Goal: Task Accomplishment & Management: Complete application form

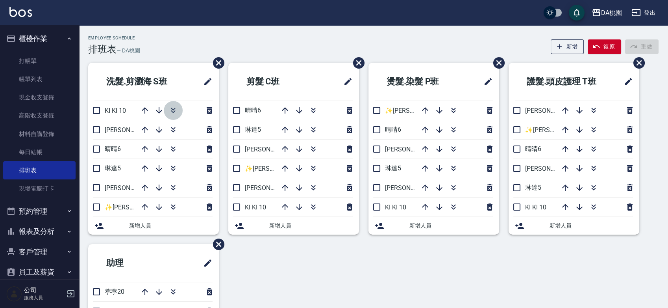
click at [176, 111] on icon "button" at bounding box center [173, 110] width 9 height 9
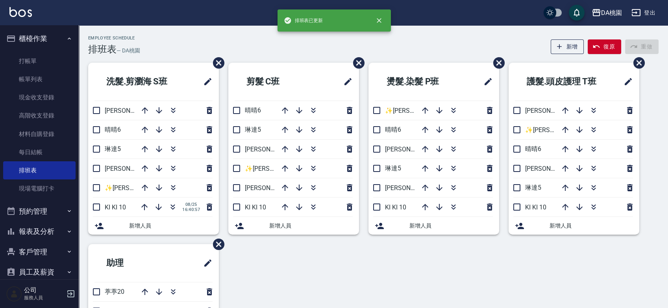
click at [261, 49] on div "Employee Schedule 排班表 — DA桃園 新增 復原 重做" at bounding box center [373, 44] width 571 height 19
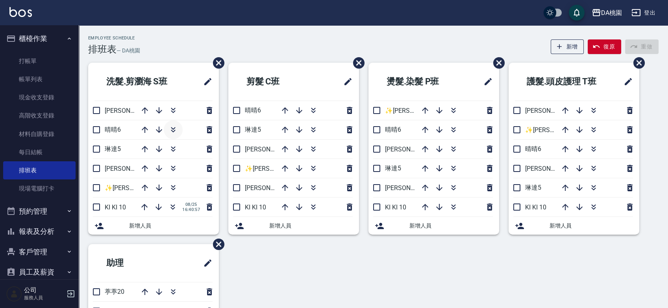
click at [175, 132] on icon "button" at bounding box center [173, 129] width 9 height 9
click at [469, 270] on div "洗髮.剪瀏海 S班 桑妮8 琳達5 愛莉絲3 ✨GARY蓋瑞 ✨16 KI KI 10 08/25 16:40:57 晴晴6 08/25 16:41:25 新…" at bounding box center [369, 234] width 580 height 343
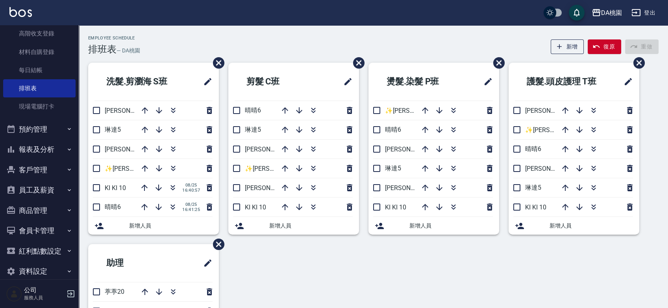
scroll to position [87, 0]
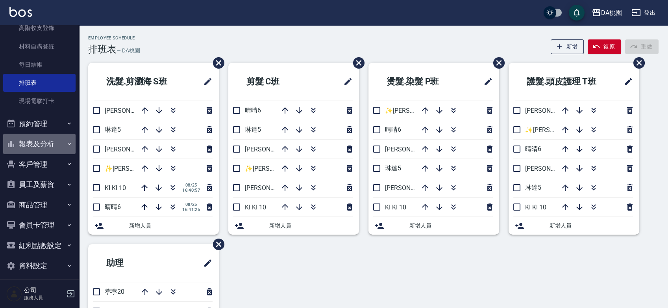
click at [40, 146] on button "報表及分析" at bounding box center [39, 143] width 72 height 20
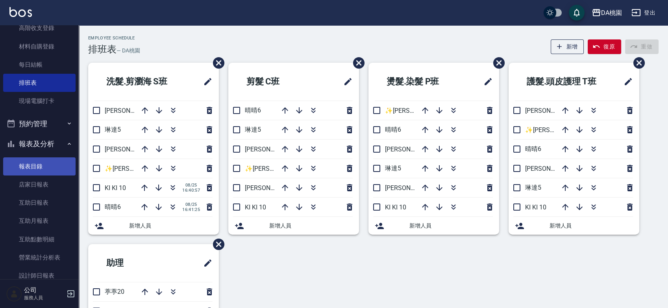
scroll to position [131, 0]
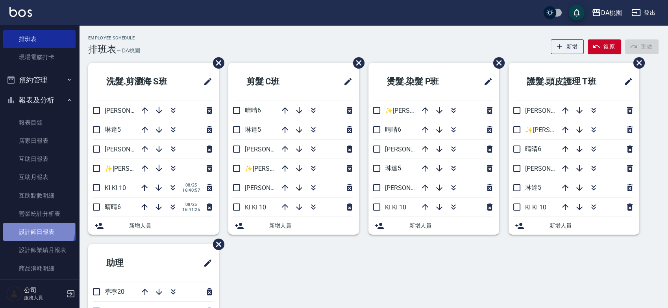
click at [38, 228] on link "設計師日報表" at bounding box center [39, 231] width 72 height 18
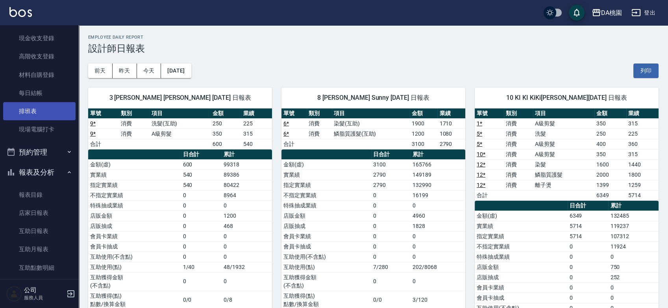
scroll to position [44, 0]
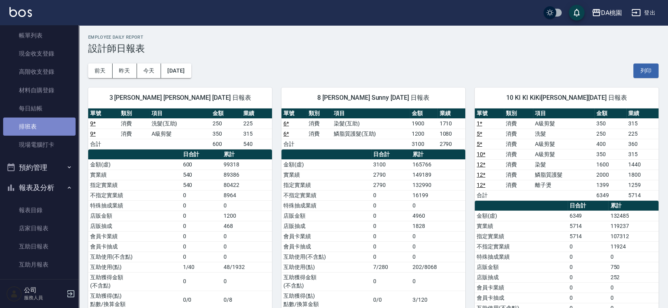
click at [46, 122] on link "排班表" at bounding box center [39, 126] width 72 height 18
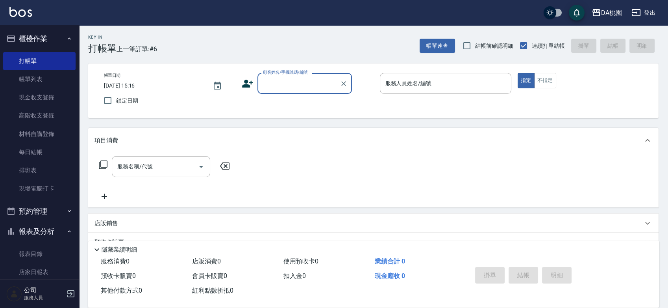
click at [303, 87] on input "顧客姓名/手機號碼/編號" at bounding box center [299, 83] width 76 height 14
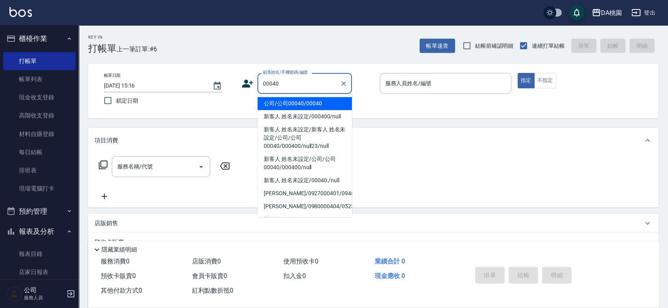
type input "公司/公司00040/00040"
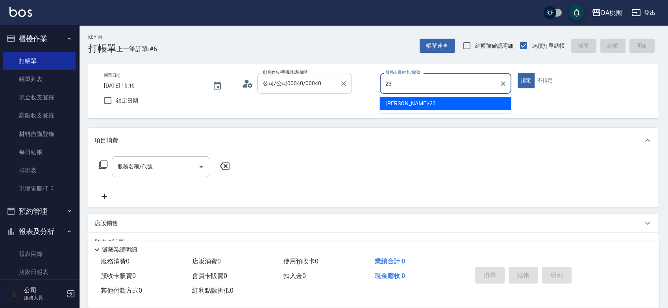
type input "[PERSON_NAME] -23"
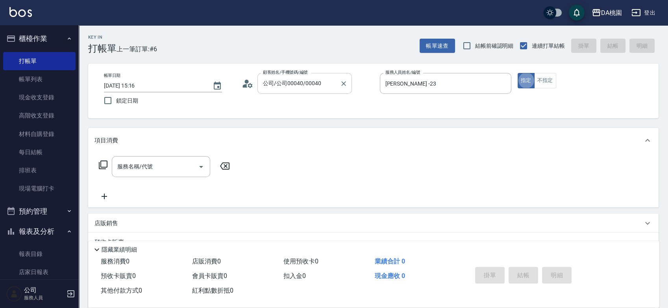
type button "true"
type input "401"
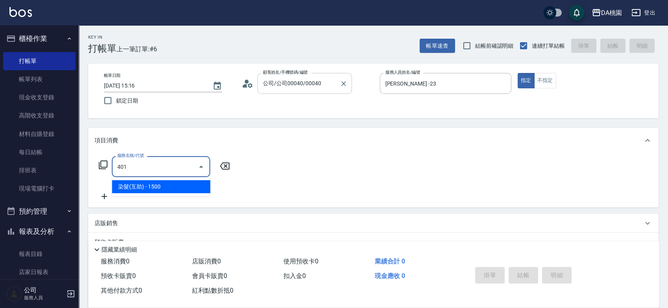
type input "150"
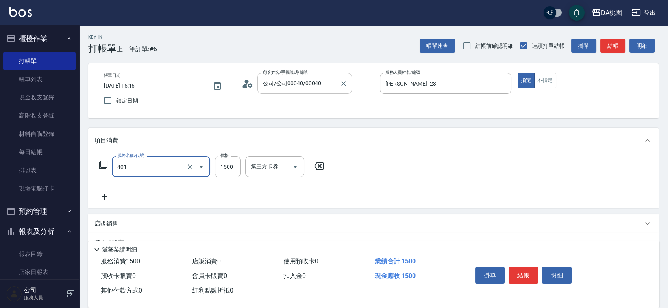
type input "401"
type input "2"
type input "染髮(互助)(401)"
type input "0"
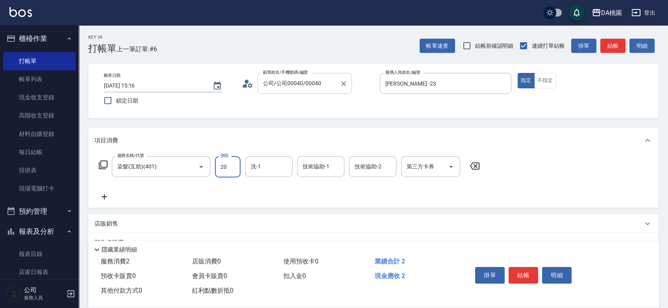
type input "200"
type input "20"
type input "2000"
type input "200"
type input "2000"
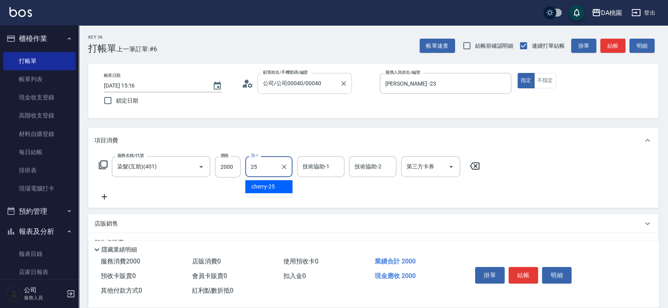
type input "cherry-25"
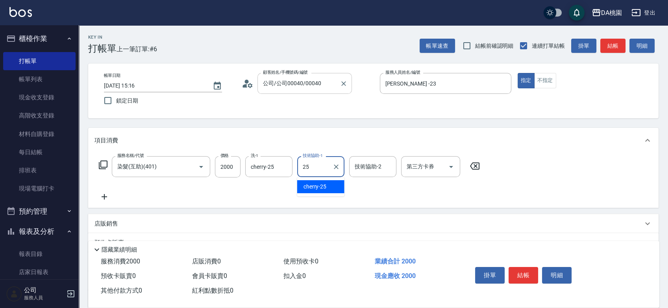
type input "cherry-25"
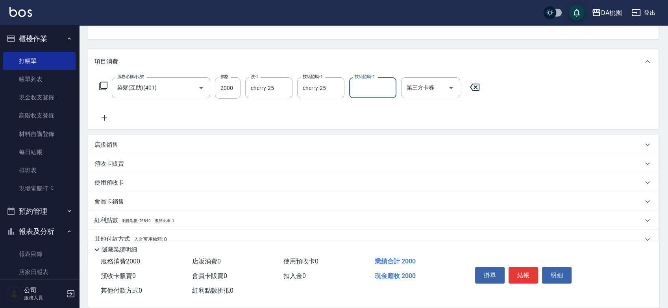
scroll to position [87, 0]
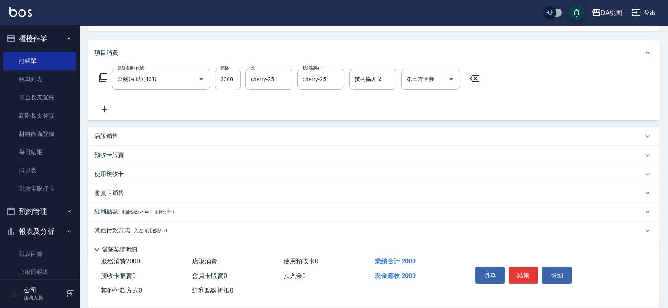
click at [286, 133] on div "店販銷售" at bounding box center [369, 136] width 549 height 8
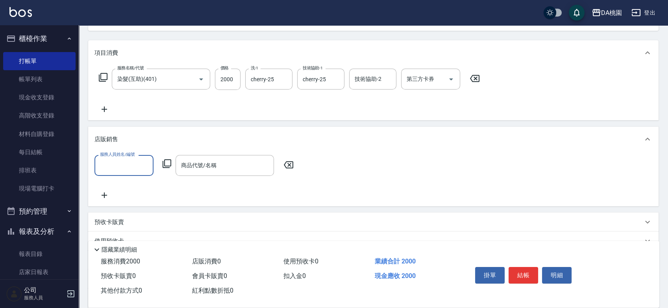
scroll to position [0, 0]
type input "[PERSON_NAME] -23"
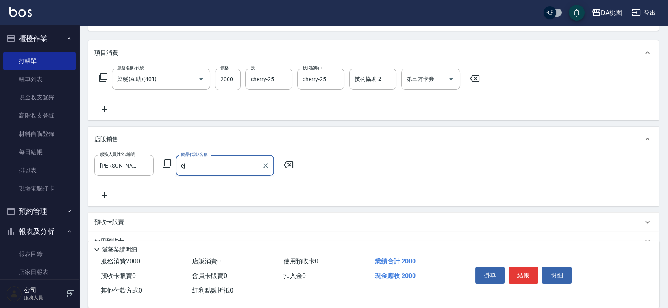
type input "e"
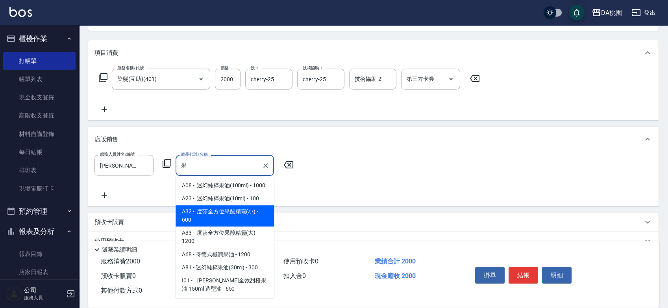
type input "度莎全方位果酸精靈(小)"
type input "260"
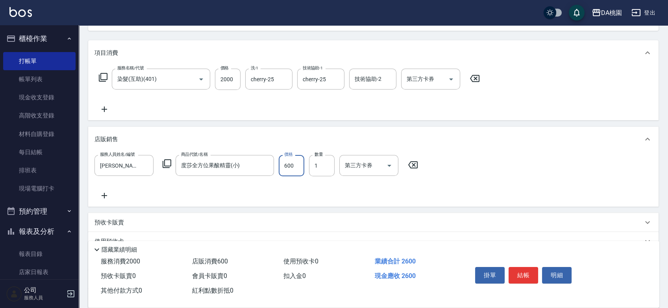
type input "5"
type input "200"
type input "550"
type input "250"
type input "550"
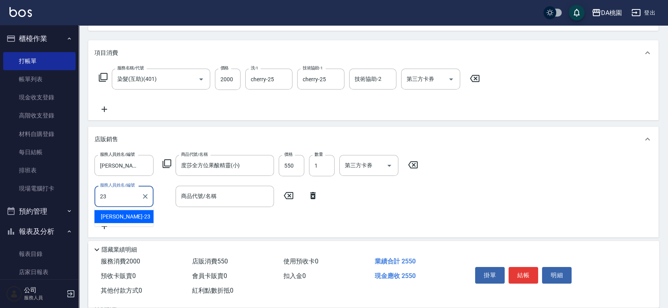
type input "[PERSON_NAME] -23"
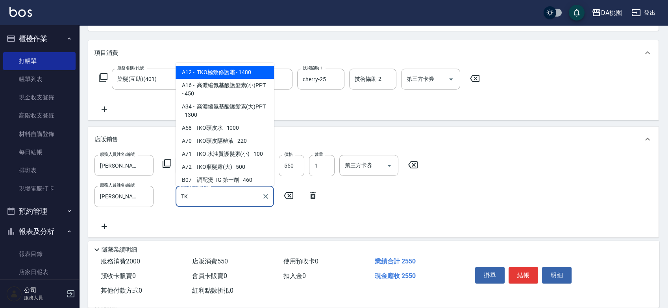
type input "TKO"
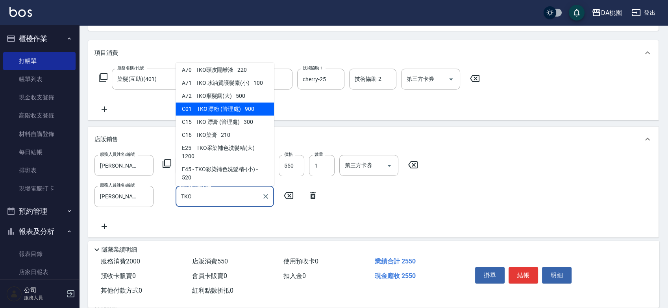
scroll to position [44, 0]
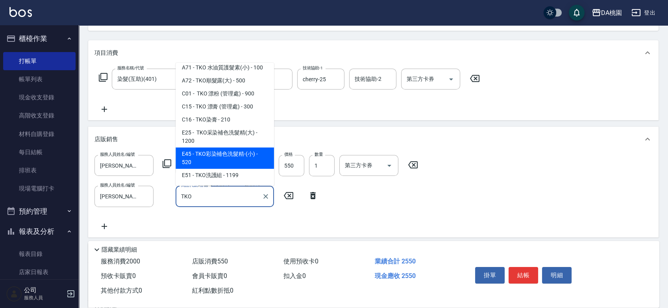
click at [222, 159] on span "E45 - TKO彩染補色洗髮精-(小) - 520" at bounding box center [225, 157] width 98 height 21
type input "300"
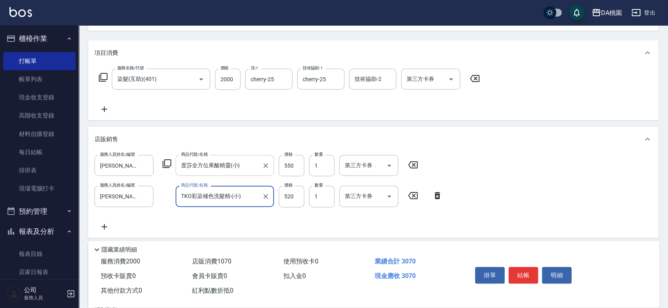
type input "TKO彩染補色洗髮精-(小)"
type input "5"
type input "250"
type input "50"
type input "260"
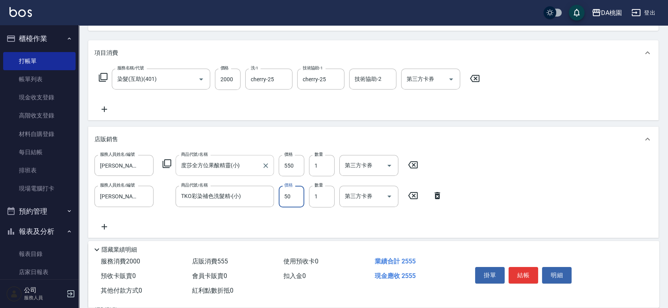
type input "500"
type input "300"
type input "500"
click at [524, 272] on button "結帳" at bounding box center [524, 275] width 30 height 17
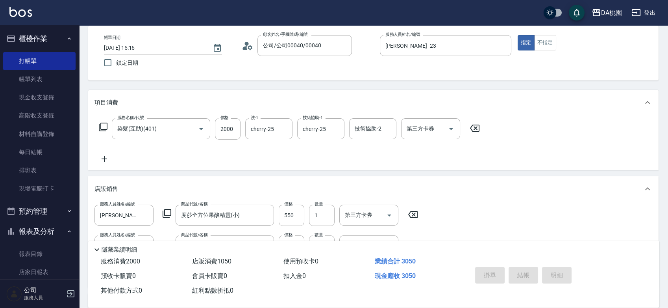
scroll to position [0, 0]
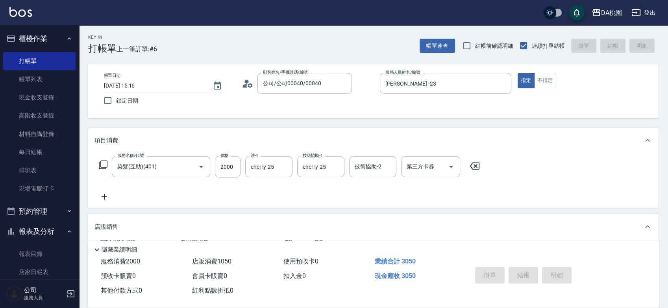
type input "[DATE] 16:13"
type input "0"
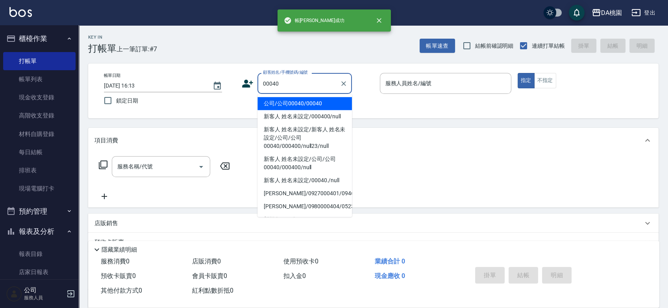
type input "公司/公司00040/00040"
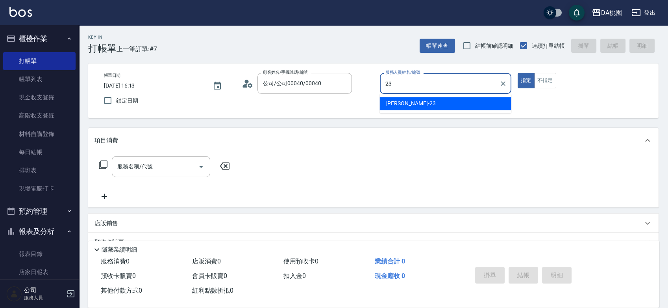
type input "[PERSON_NAME] -23"
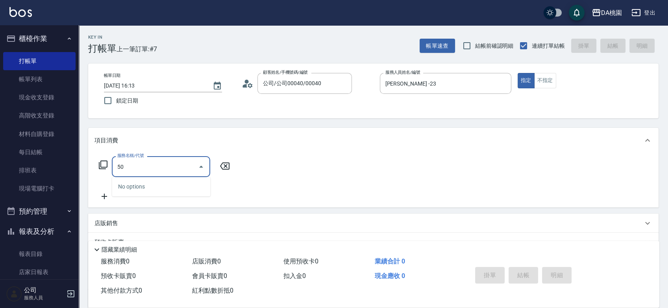
type input "500"
type input "20"
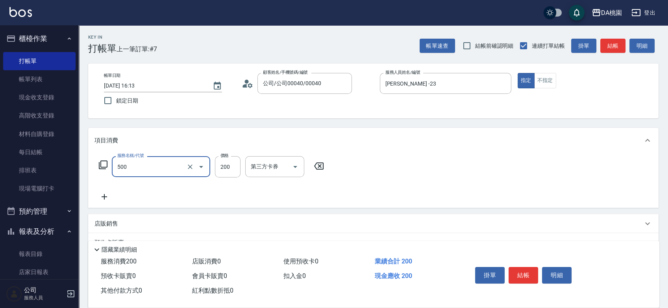
type input "洗髮(500)"
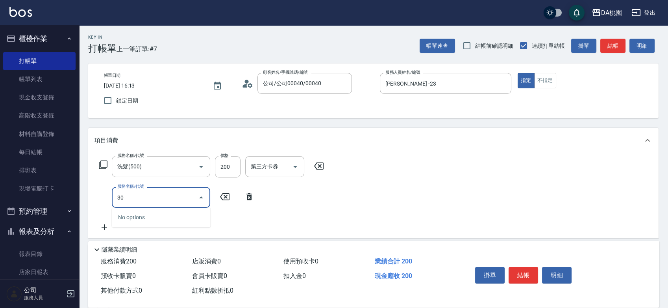
type input "303"
type input "50"
type input "A級剪髮(303)"
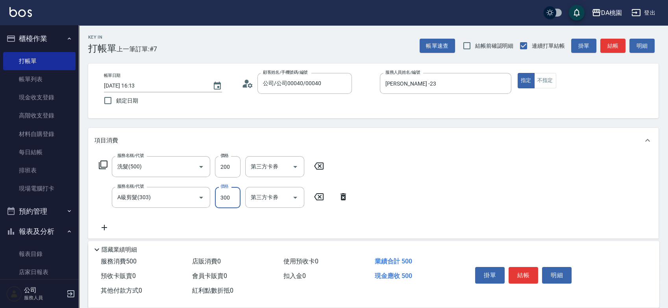
type input "4"
type input "20"
type input "450"
type input "60"
type input "450"
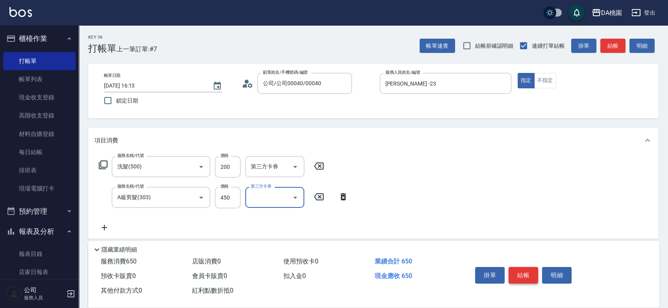
click at [523, 272] on button "結帳" at bounding box center [524, 275] width 30 height 17
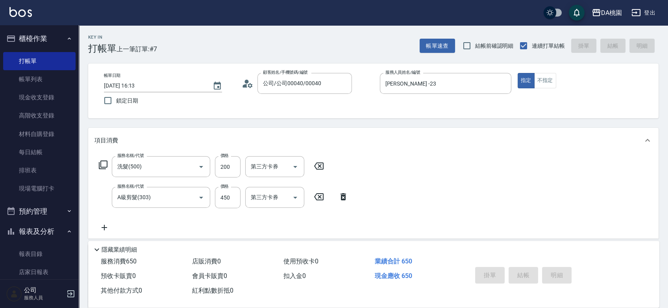
type input "0"
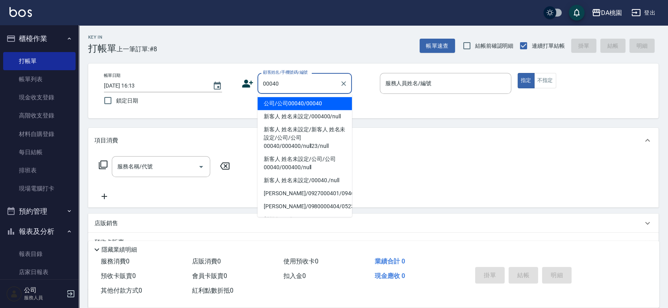
type input "公司/公司00040/00040"
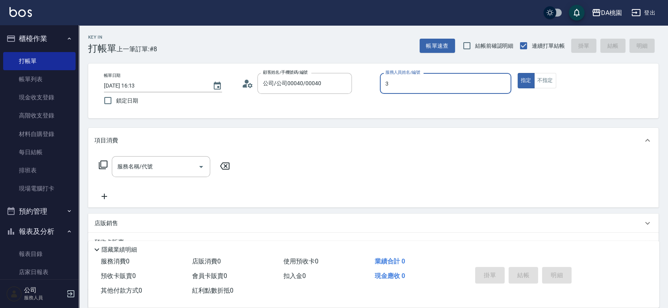
type input "[PERSON_NAME]-3"
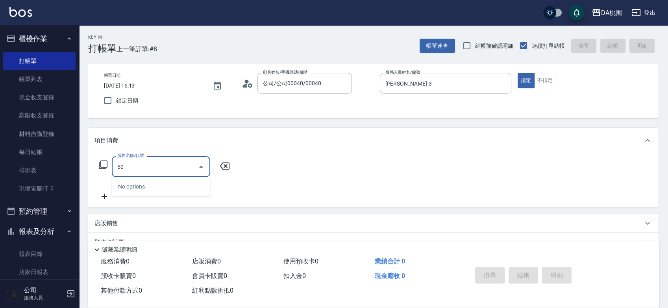
type input "501"
type input "20"
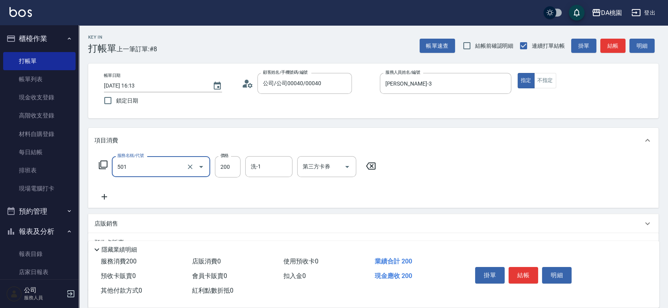
type input "洗髮(互助)(501)"
type input "2"
type input "0"
type input "25"
type input "20"
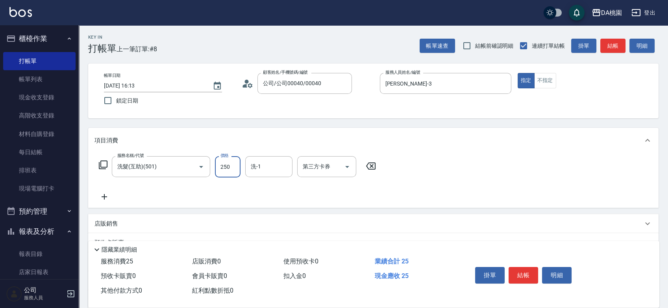
type input "250"
type input "[PERSON_NAME]-18"
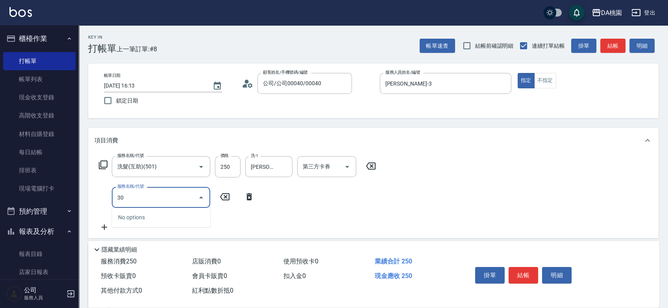
type input "303"
type input "50"
type input "A級剪髮(303)"
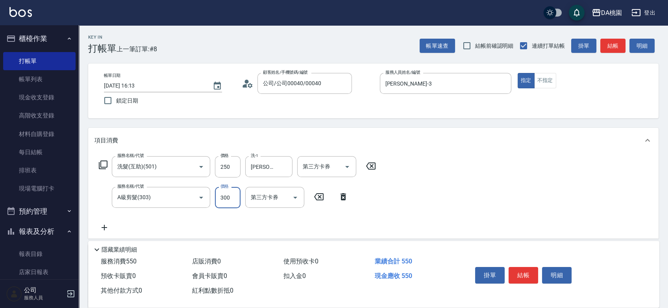
type input "20"
type input "350"
type input "60"
type input "350"
click at [523, 270] on button "結帳" at bounding box center [524, 275] width 30 height 17
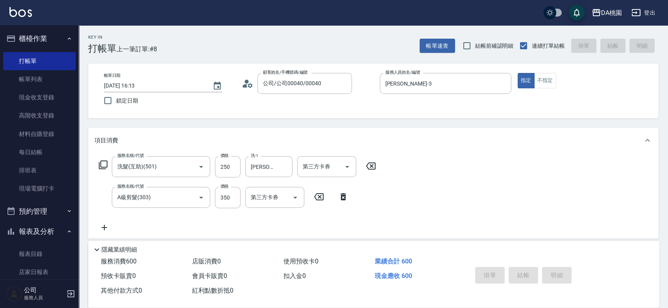
type input "0"
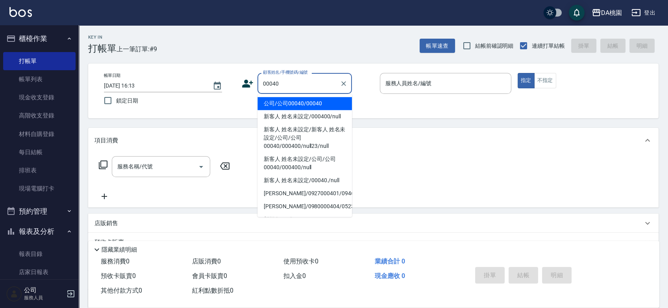
type input "公司/公司00040/00040"
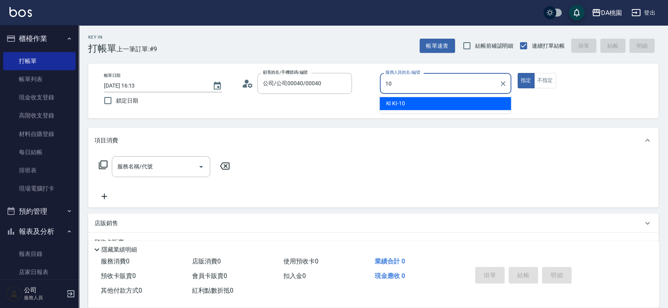
type input "KI KI -10"
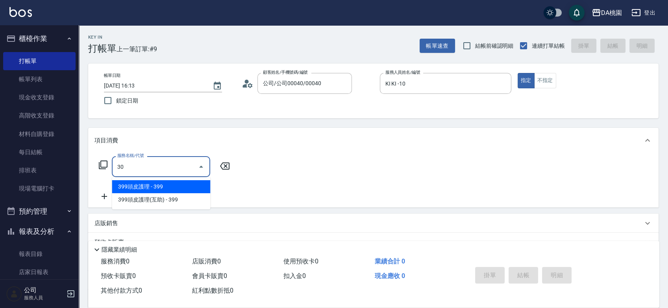
type input "303"
type input "30"
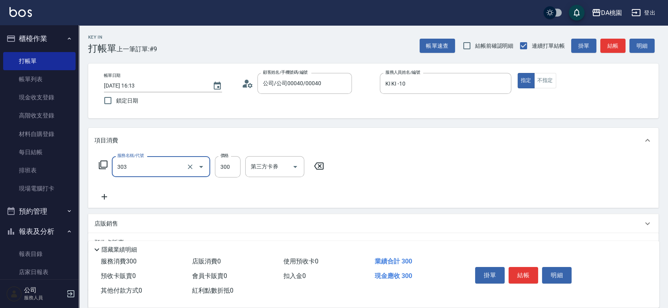
type input "A級剪髮(303)"
type input "0"
type input "350"
type input "30"
type input "350"
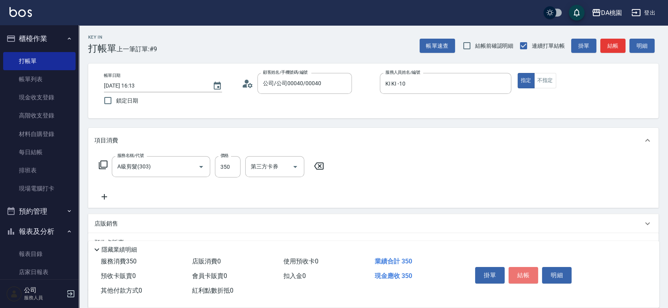
click at [523, 270] on button "結帳" at bounding box center [524, 275] width 30 height 17
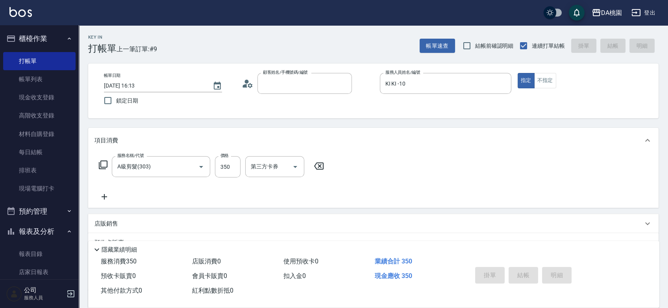
type input "0"
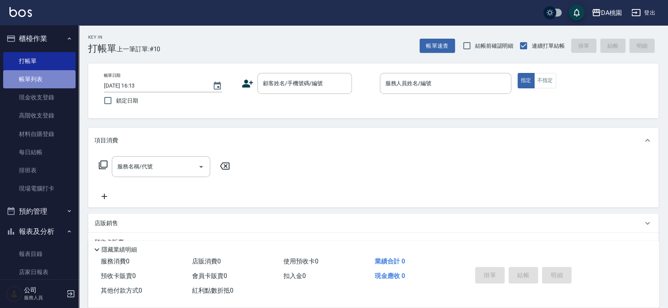
click at [48, 78] on link "帳單列表" at bounding box center [39, 79] width 72 height 18
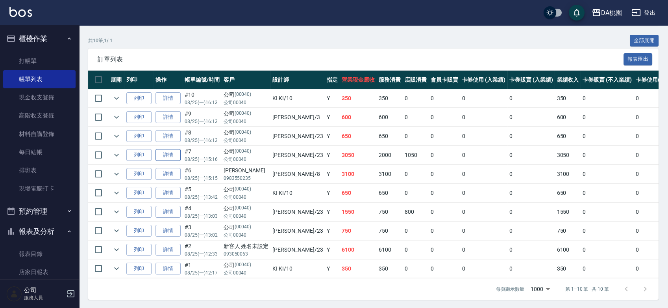
scroll to position [23, 0]
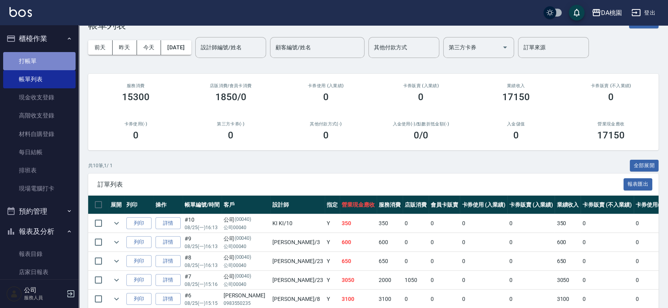
click at [43, 62] on link "打帳單" at bounding box center [39, 61] width 72 height 18
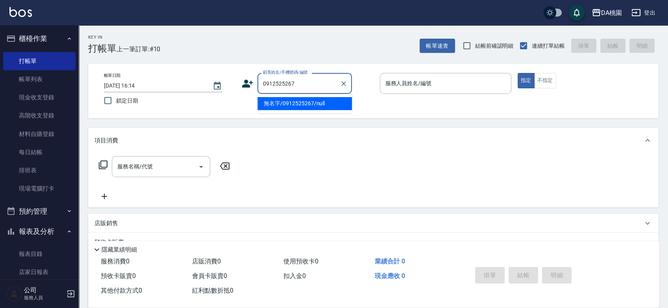
type input "無名字/0912525267/null"
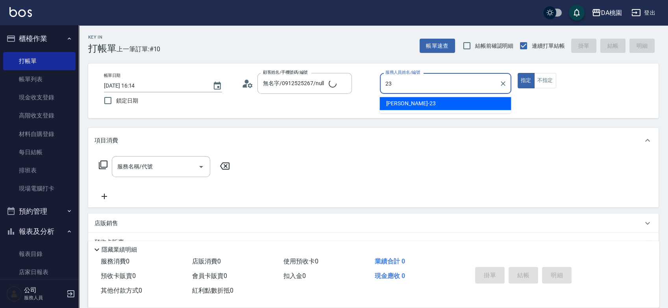
type input "[PERSON_NAME] -23"
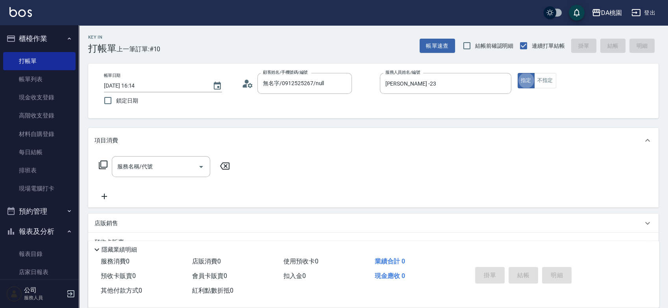
type button "true"
type input "401"
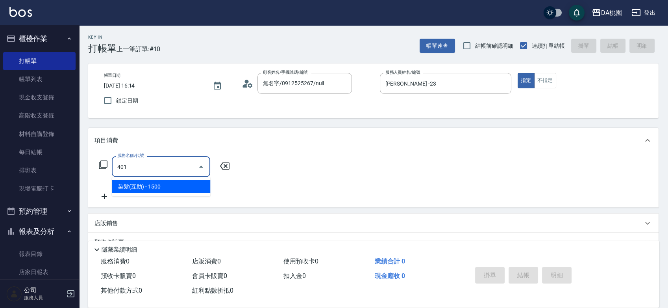
type input "150"
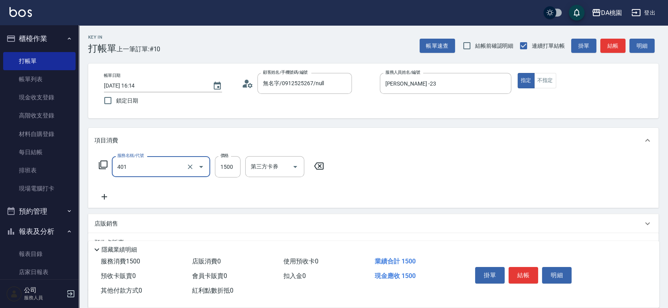
type input "染髮(互助)(401)"
type input "1"
type input "0"
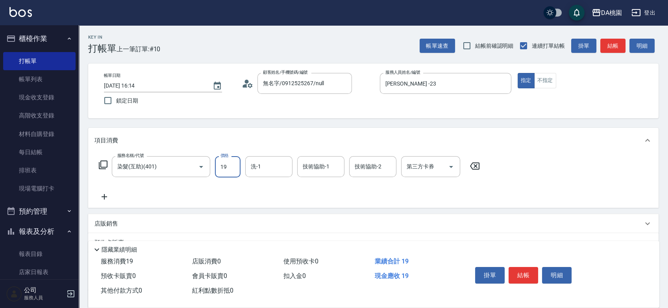
type input "198"
type input "190"
type input "1980"
type input "cherry-25"
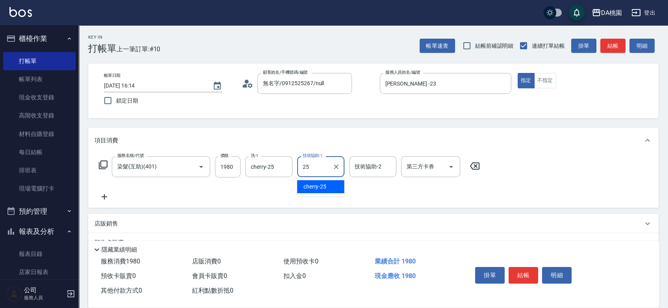
type input "cherry-25"
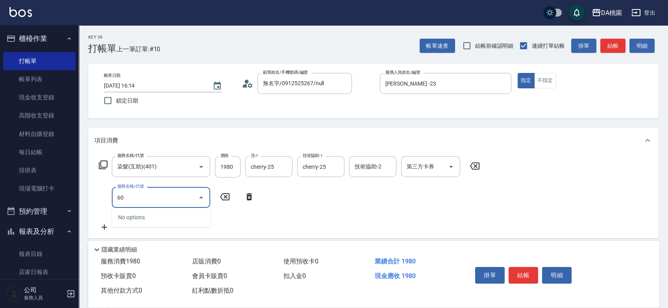
type input "609"
type input "310"
type input "鱗脂質護髮(互助)(609)"
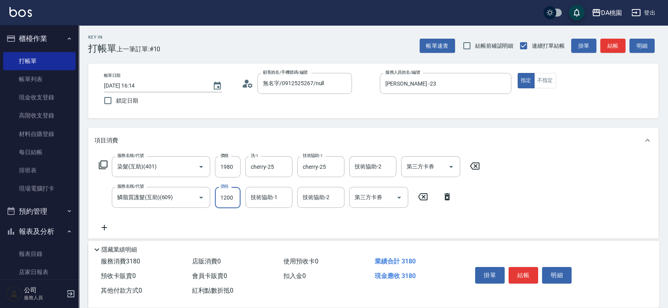
type input "2"
type input "190"
type input "20"
type input "200"
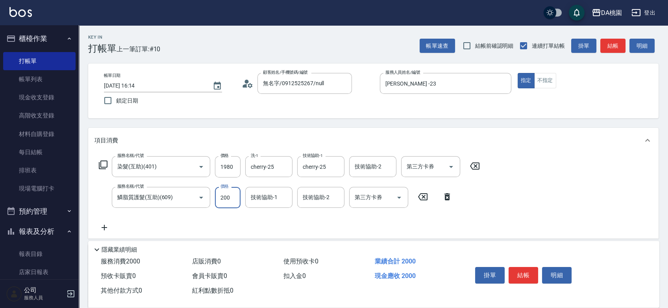
type input "210"
type input "2000"
type input "390"
type input "2000"
type input "cherry-25"
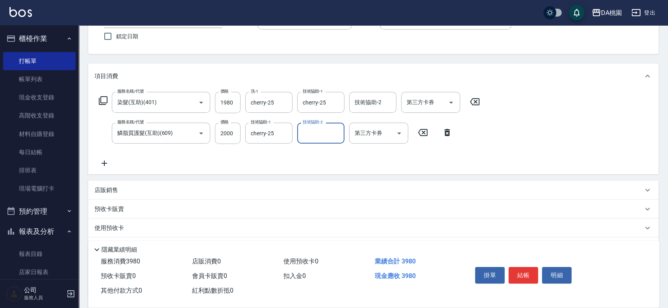
scroll to position [87, 0]
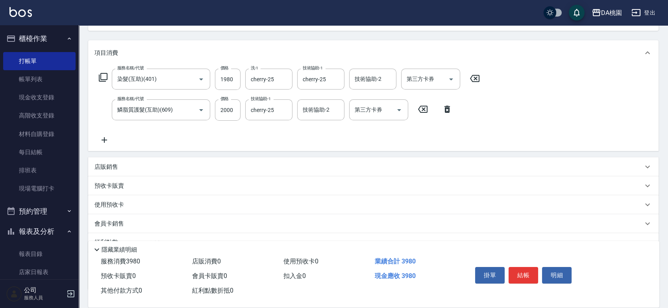
click at [210, 160] on div "店販銷售" at bounding box center [373, 166] width 571 height 19
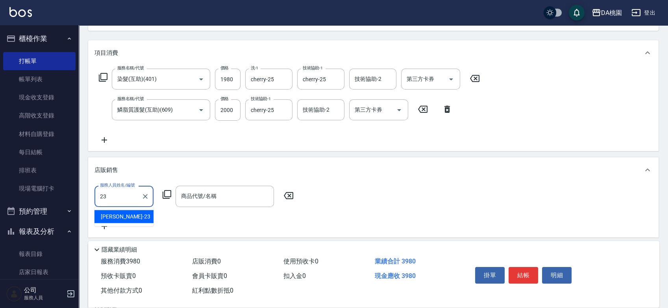
type input "[PERSON_NAME] -23"
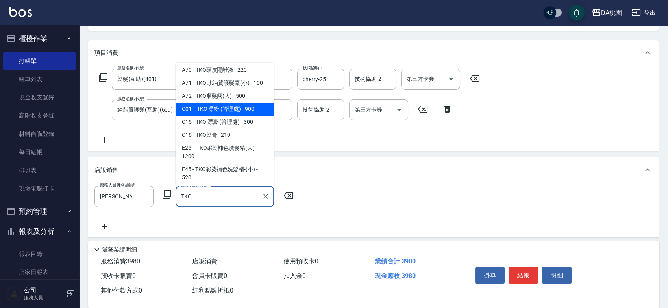
scroll to position [44, 0]
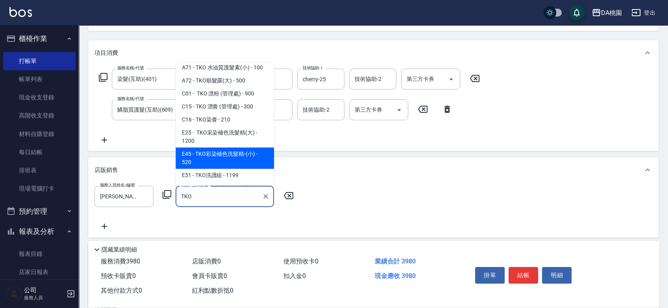
click at [251, 165] on span "E45 - TKO彩染補色洗髮精-(小) - 520" at bounding box center [225, 157] width 98 height 21
type input "TKO彩染補色洗髮精-(小)"
type input "450"
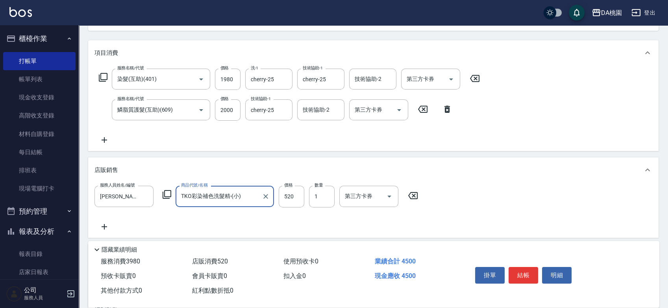
type input "TKO彩染補色洗髮精-(小)"
type input "5"
type input "390"
type input "50"
type input "400"
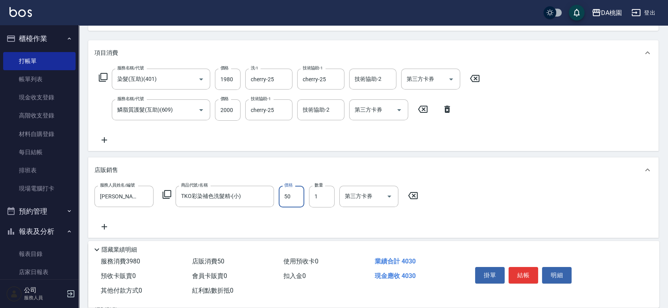
type input "500"
type input "440"
type input "500"
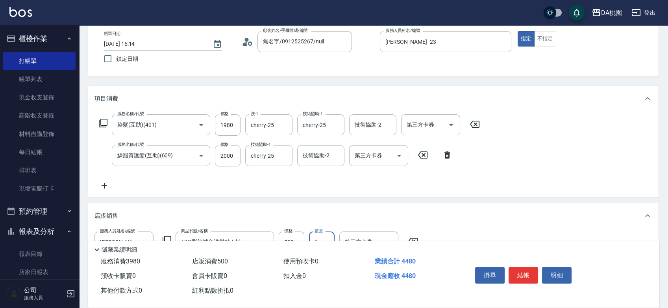
scroll to position [0, 0]
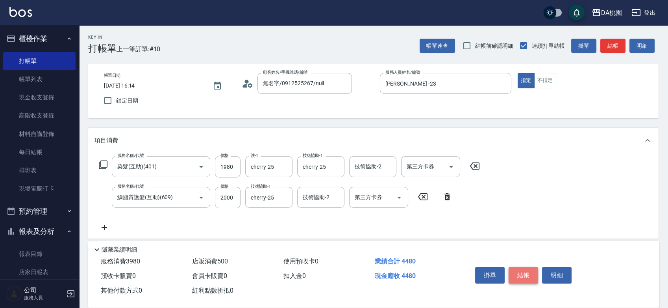
click at [523, 269] on button "結帳" at bounding box center [524, 275] width 30 height 17
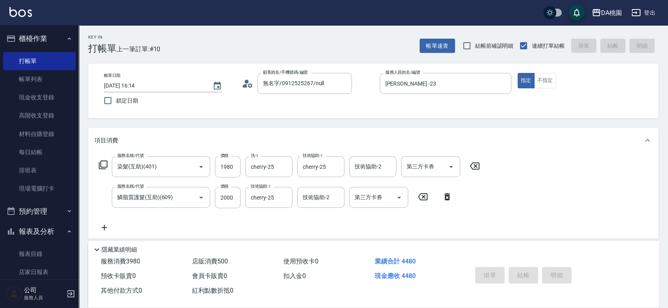
type input "[DATE] 16:26"
type input "0"
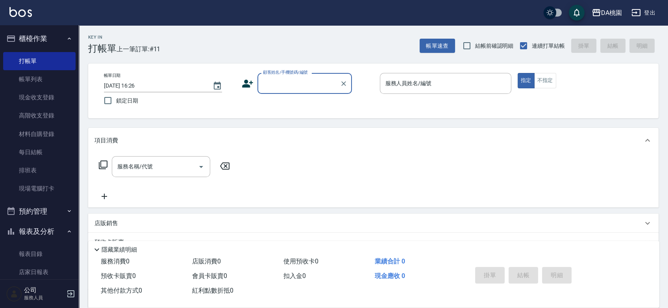
click at [303, 91] on div "顧客姓名/手機號碼/編號" at bounding box center [305, 83] width 95 height 21
type input "00040"
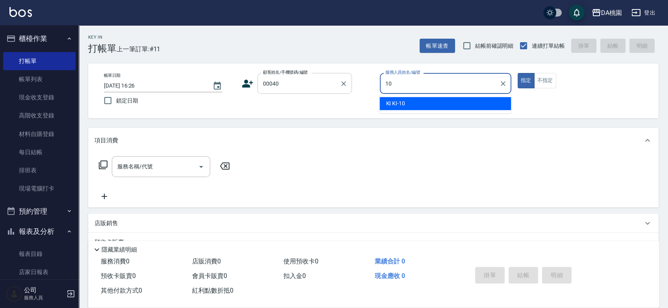
type input "KI KI -10"
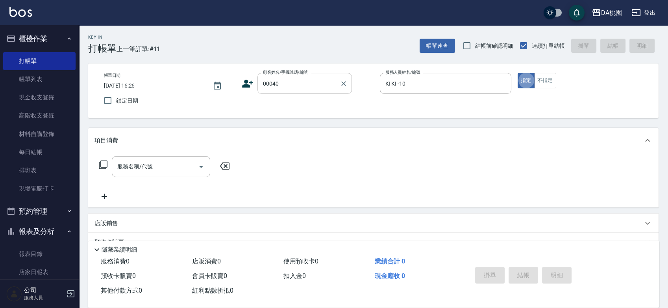
type input "公司/公司00040/00040"
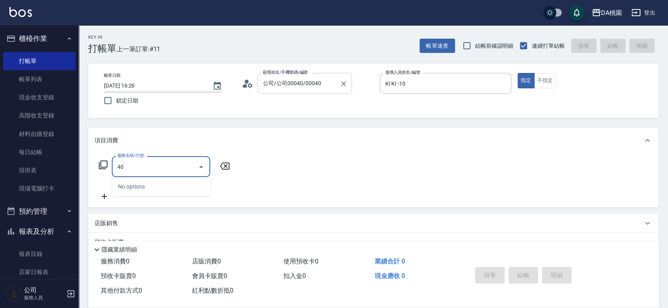
type input "400"
type input "150"
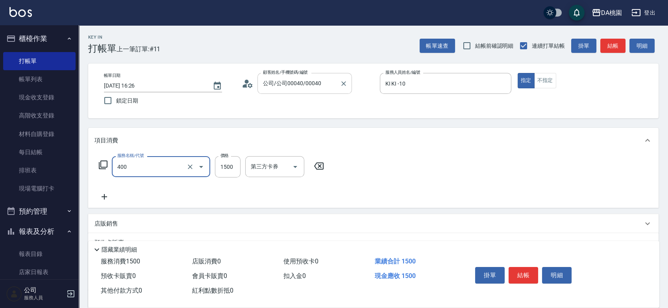
type input "染髮(400)"
type input "1"
type input "0"
type input "16"
type input "10"
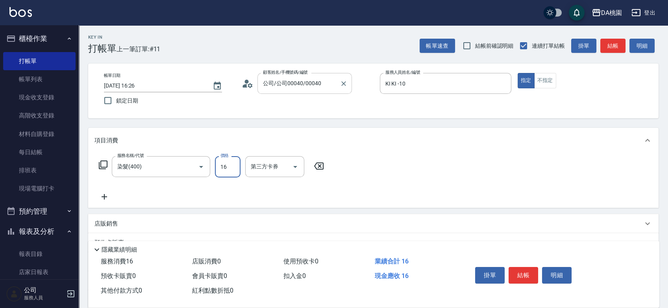
type input "160"
type input "1600"
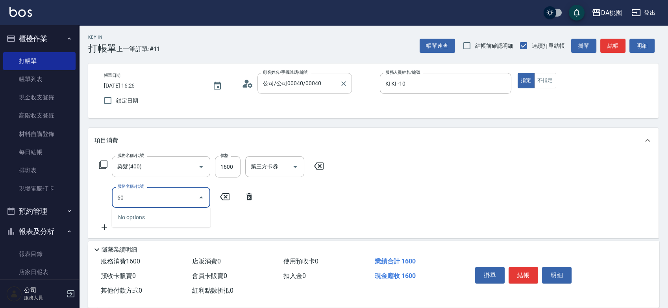
type input "608"
type input "280"
type input "鱗脂質護髮(608)"
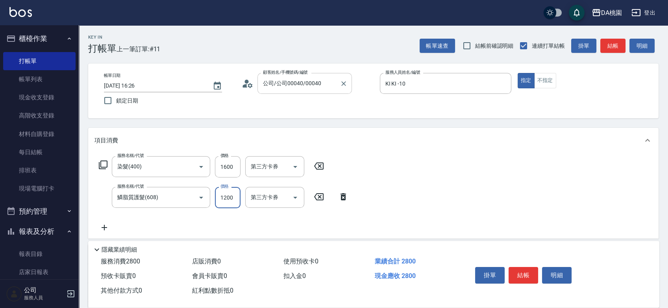
type input "160"
type input "20"
type input "180"
type input "200"
type input "360"
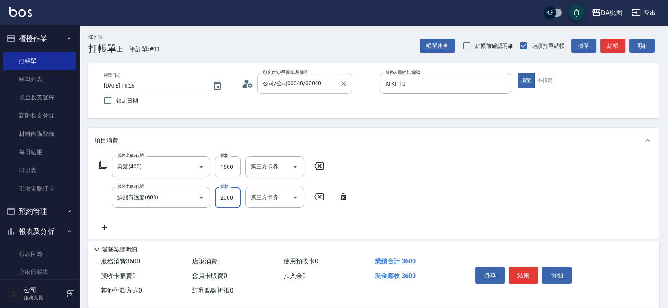
type input "2000"
type input "200"
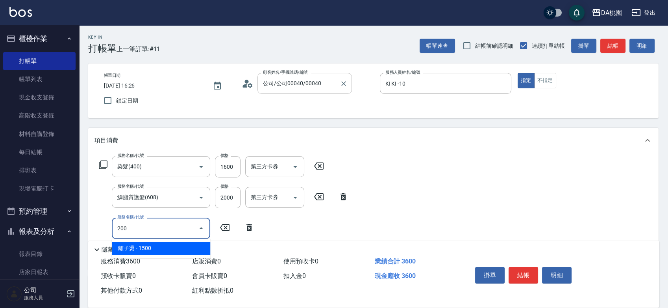
type input "510"
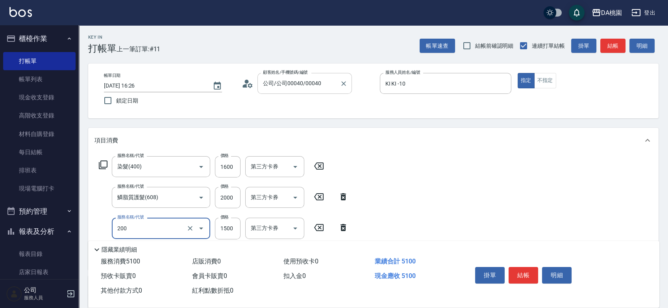
type input "離子燙(200)"
type input "1"
type input "360"
type input "139"
type input "370"
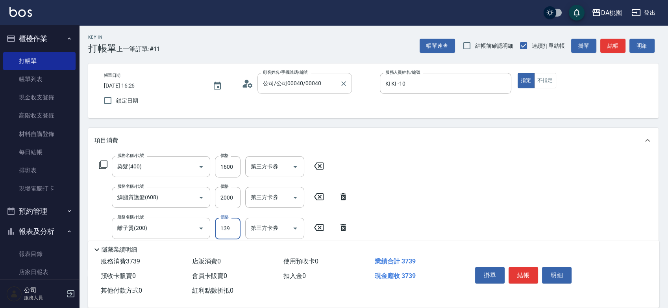
type input "1399"
type input "490"
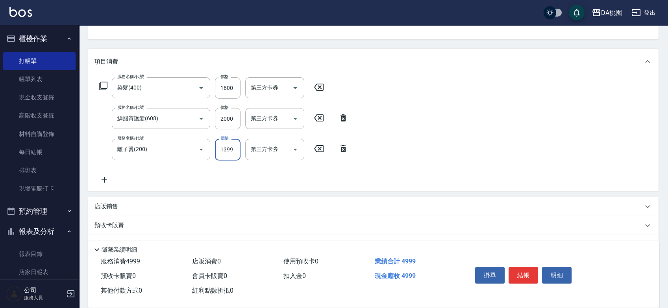
scroll to position [174, 0]
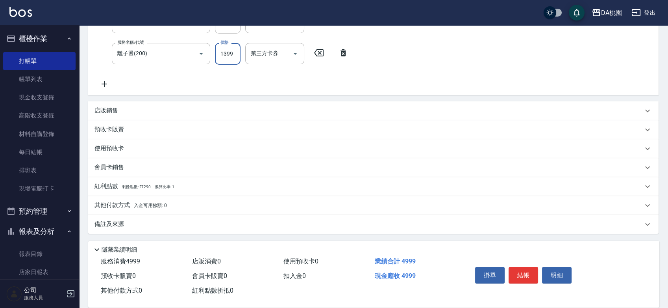
type input "1399"
click at [184, 198] on div "其他付款方式 入金可用餘額: 0" at bounding box center [373, 205] width 571 height 19
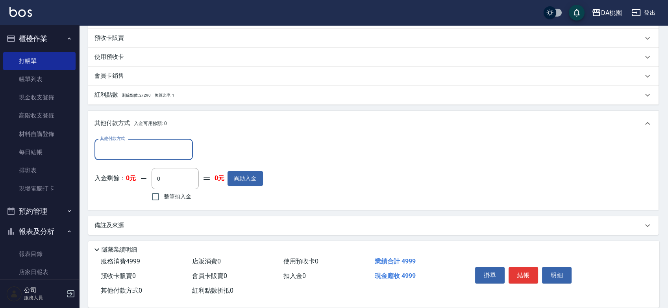
scroll to position [267, 0]
click at [159, 141] on input "其他付款方式" at bounding box center [143, 148] width 91 height 14
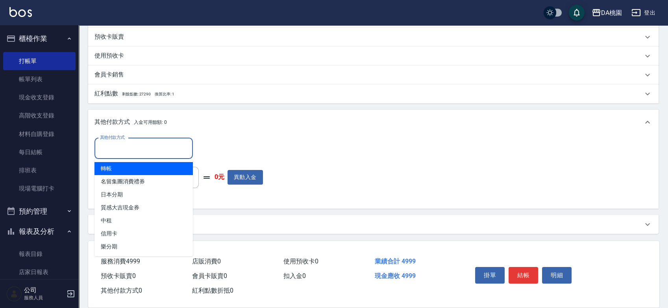
click at [133, 171] on span "轉帳" at bounding box center [144, 168] width 98 height 13
type input "轉帳"
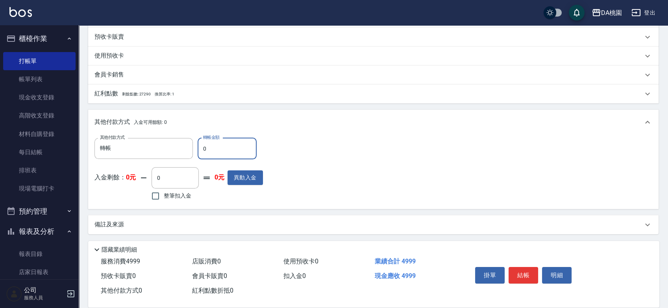
click at [202, 150] on input "0" at bounding box center [227, 148] width 59 height 21
type input "490"
type input "450"
type input "4990"
type input "0"
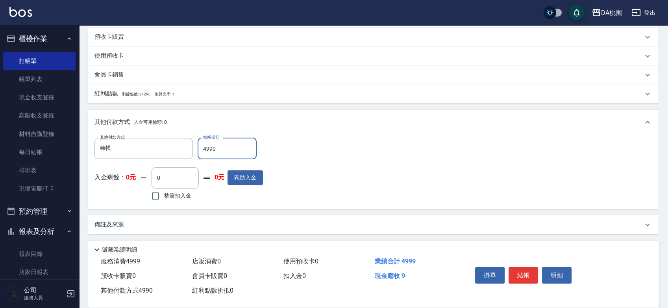
type input "499"
type input "450"
type input "4999"
type input "0"
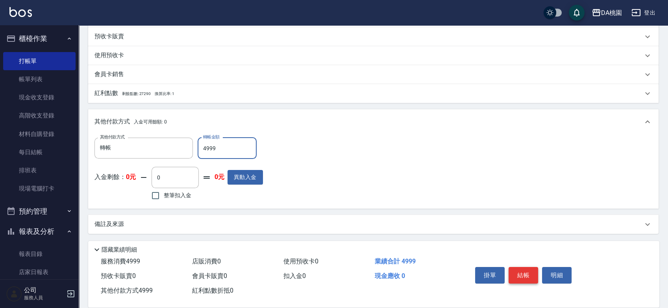
type input "4999"
click at [526, 274] on button "結帳" at bounding box center [524, 275] width 30 height 17
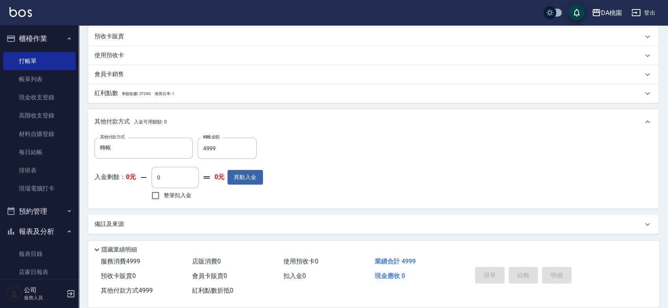
type input "[DATE] 16:31"
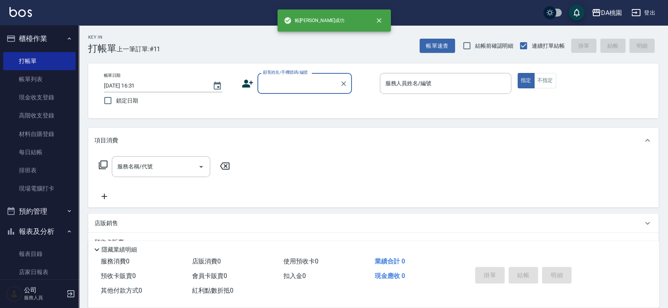
scroll to position [0, 0]
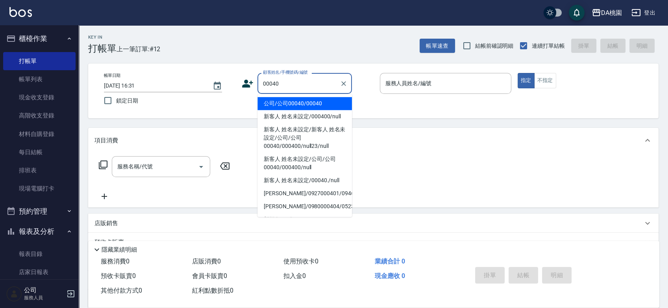
type input "公司/公司00040/00040"
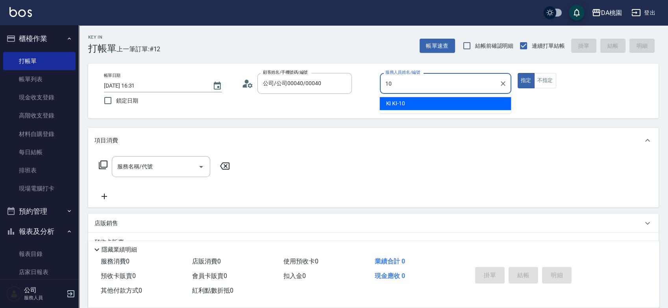
type input "KI KI -10"
type button "true"
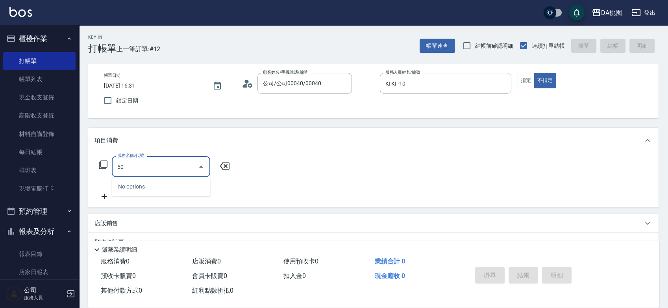
type input "508"
type input "30"
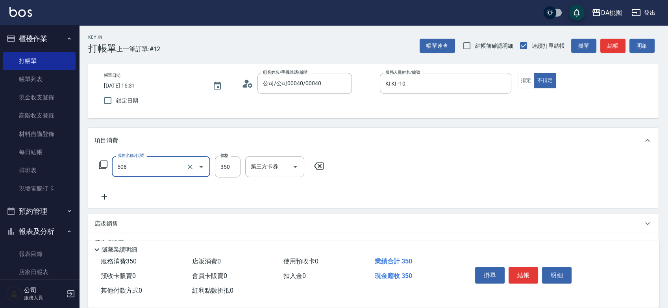
type input "精油舒壓洗髮(508)"
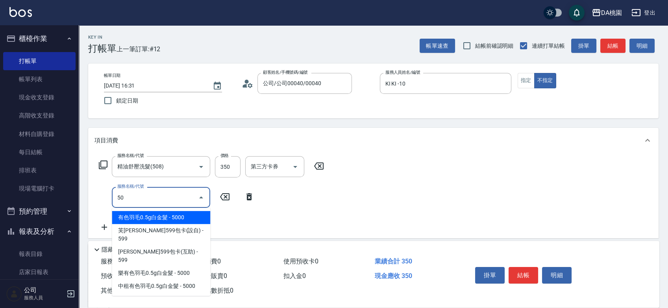
type input "504"
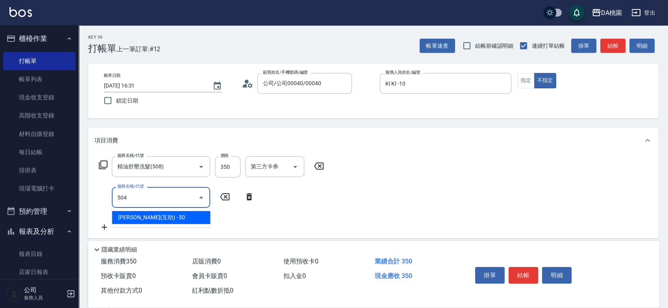
type input "40"
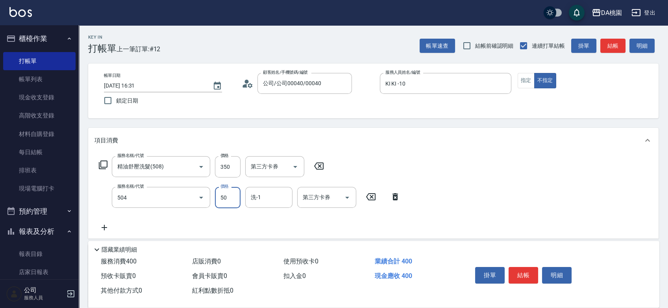
type input "潤絲(互助)(504)"
click at [523, 273] on button "結帳" at bounding box center [524, 275] width 30 height 17
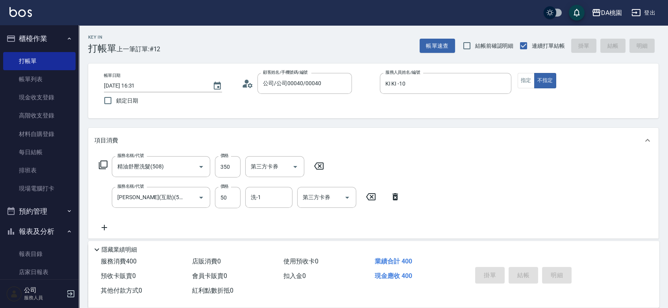
type input "2025/08/25 17:13"
type input "0"
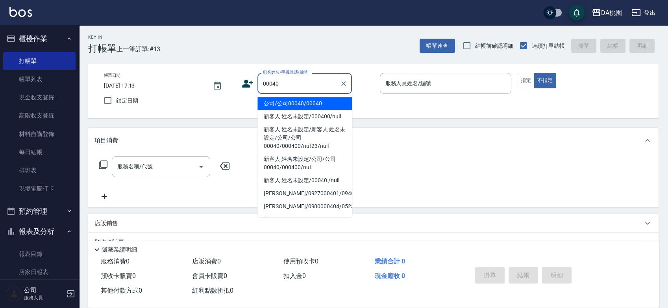
type input "公司/公司00040/00040"
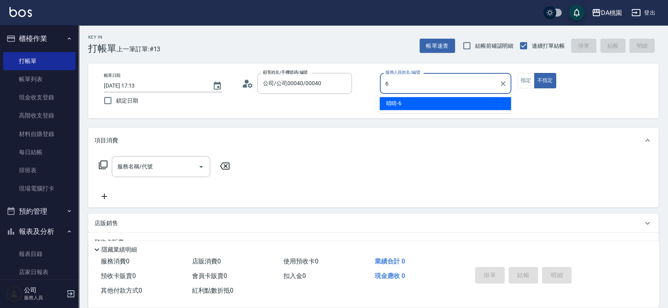
type input "晴晴-6"
type button "false"
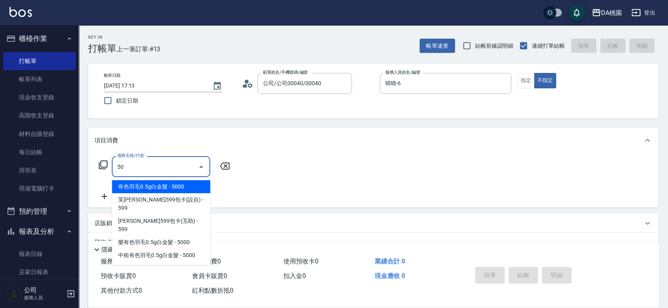
type input "508"
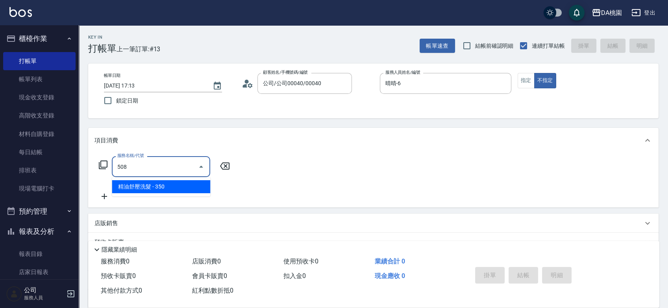
type input "30"
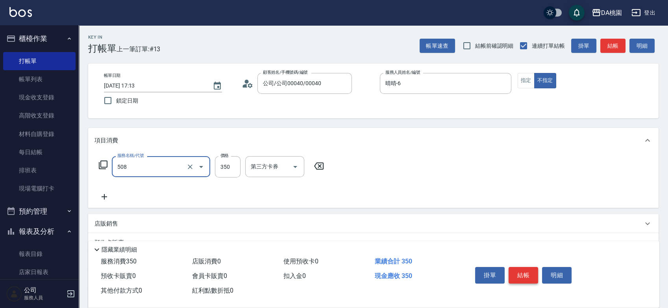
type input "精油舒壓洗髮(508)"
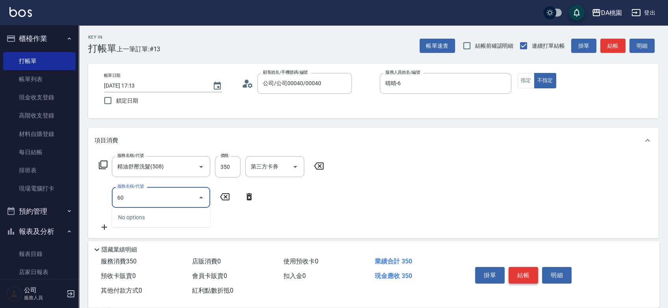
type input "6"
type input "502"
type input "40"
type input "精油-快速修護髮(502)"
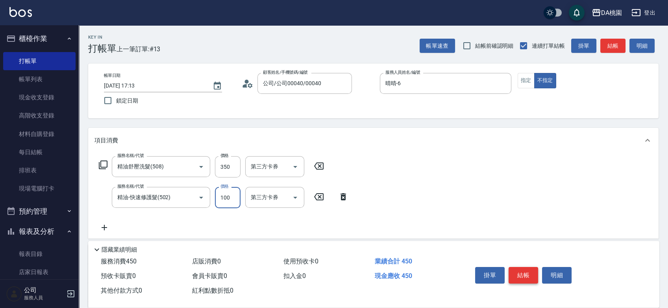
type input "30"
type input "300"
type input "60"
type input "300"
click at [532, 261] on div "掛單 結帳 明細" at bounding box center [556, 276] width 187 height 44
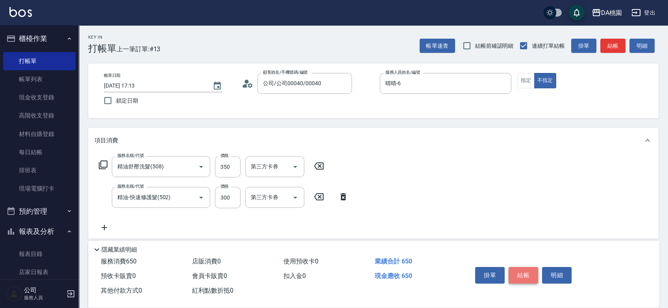
click at [531, 277] on button "結帳" at bounding box center [524, 275] width 30 height 17
type input "0"
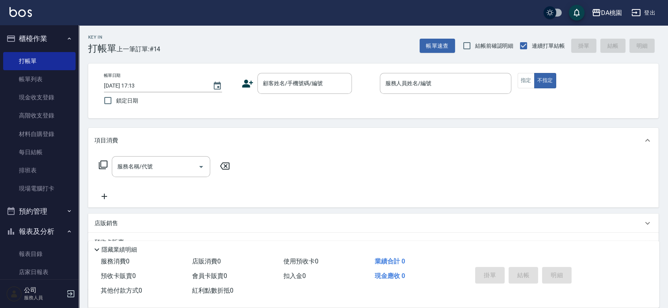
click at [377, 122] on div "Key In 打帳單 上一筆訂單:#14 帳單速查 結帳前確認明細 連續打單結帳 掛單 結帳 明細 帳單日期 2025/08/25 17:13 鎖定日期 顧客…" at bounding box center [373, 222] width 589 height 395
click at [380, 120] on div "Key In 打帳單 上一筆訂單:#14 帳單速查 結帳前確認明細 連續打單結帳 掛單 結帳 明細 帳單日期 2025/08/25 17:13 鎖定日期 顧客…" at bounding box center [373, 222] width 589 height 395
click at [375, 124] on div "Key In 打帳單 上一筆訂單:#14 帳單速查 結帳前確認明細 連續打單結帳 掛單 結帳 明細 帳單日期 2025/08/25 17:13 鎖定日期 顧客…" at bounding box center [373, 222] width 589 height 395
click at [300, 92] on div "顧客姓名/手機號碼/編號" at bounding box center [305, 83] width 95 height 21
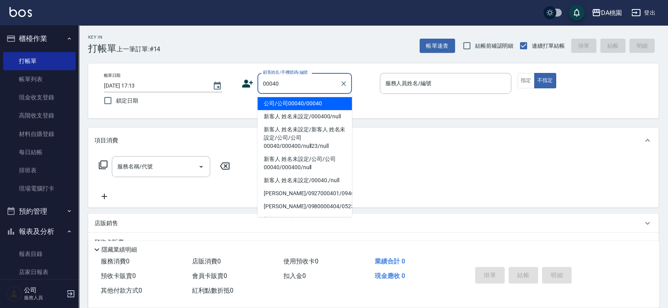
type input "00040"
type input "3"
type input "公司/公司00040/00040"
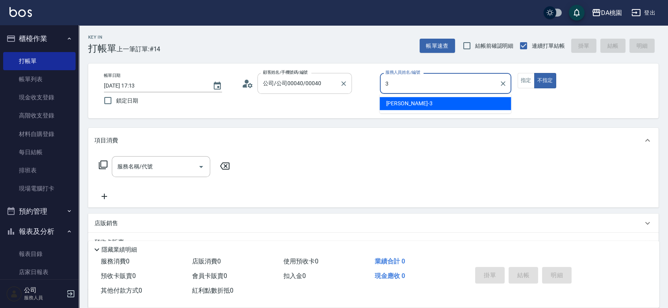
type input "[PERSON_NAME]-3"
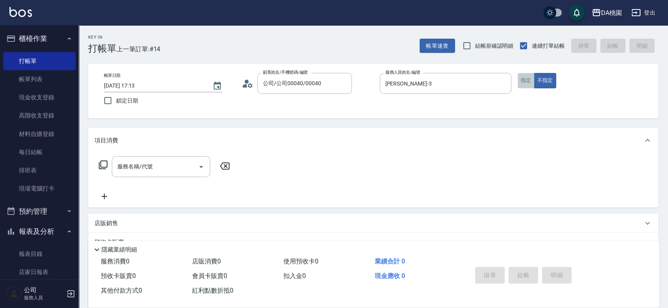
click at [530, 76] on button "指定" at bounding box center [526, 80] width 17 height 15
click at [108, 164] on div "服務名稱/代號 服務名稱/代號" at bounding box center [165, 166] width 140 height 21
click at [106, 163] on icon at bounding box center [102, 164] width 9 height 9
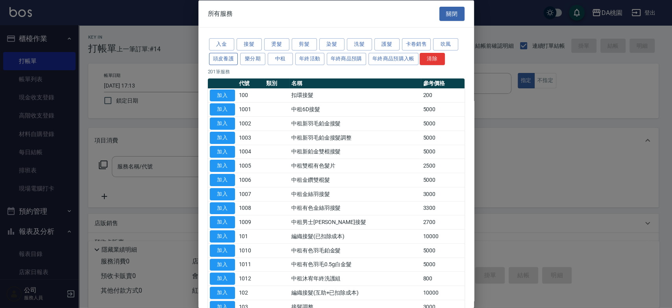
click at [228, 61] on button "頭皮養護" at bounding box center [223, 58] width 29 height 12
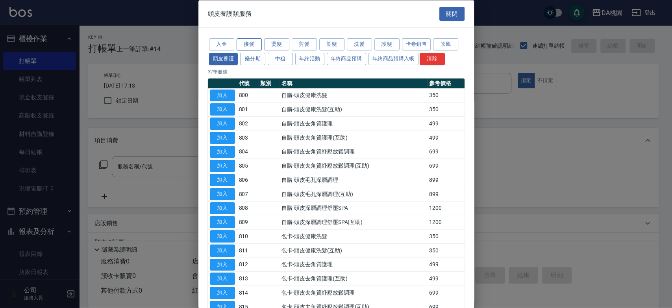
click at [256, 41] on button "接髮" at bounding box center [249, 44] width 25 height 12
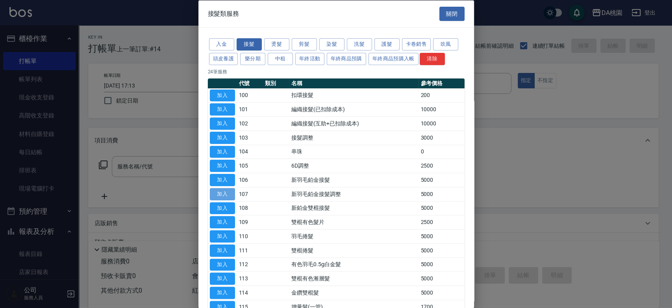
click at [226, 193] on button "加入" at bounding box center [222, 193] width 25 height 12
type input "新羽毛鉑金接髮調整(107)"
type input "500"
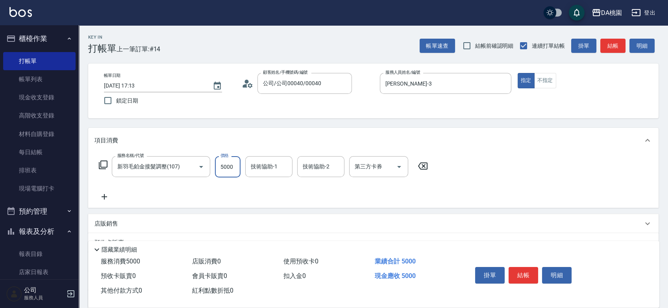
click at [236, 166] on input "5000" at bounding box center [228, 166] width 26 height 21
type input "4"
type input "0"
type input "400"
type input "40"
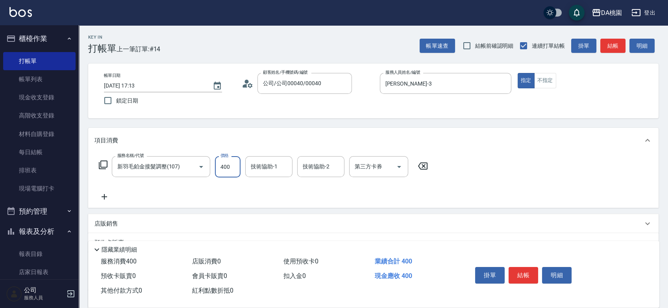
type input "4000"
type input "400"
type input "4000"
click at [527, 272] on button "結帳" at bounding box center [524, 275] width 30 height 17
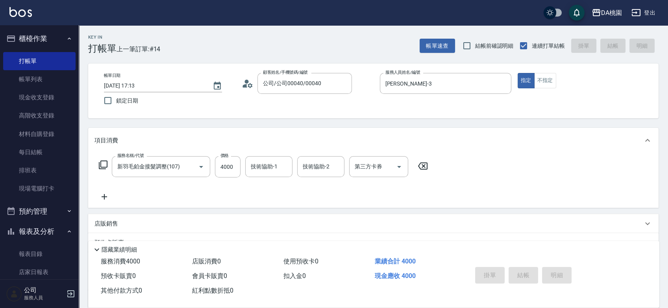
type input "2025/08/25 17:46"
type input "0"
